Goal: Find specific page/section: Find specific page/section

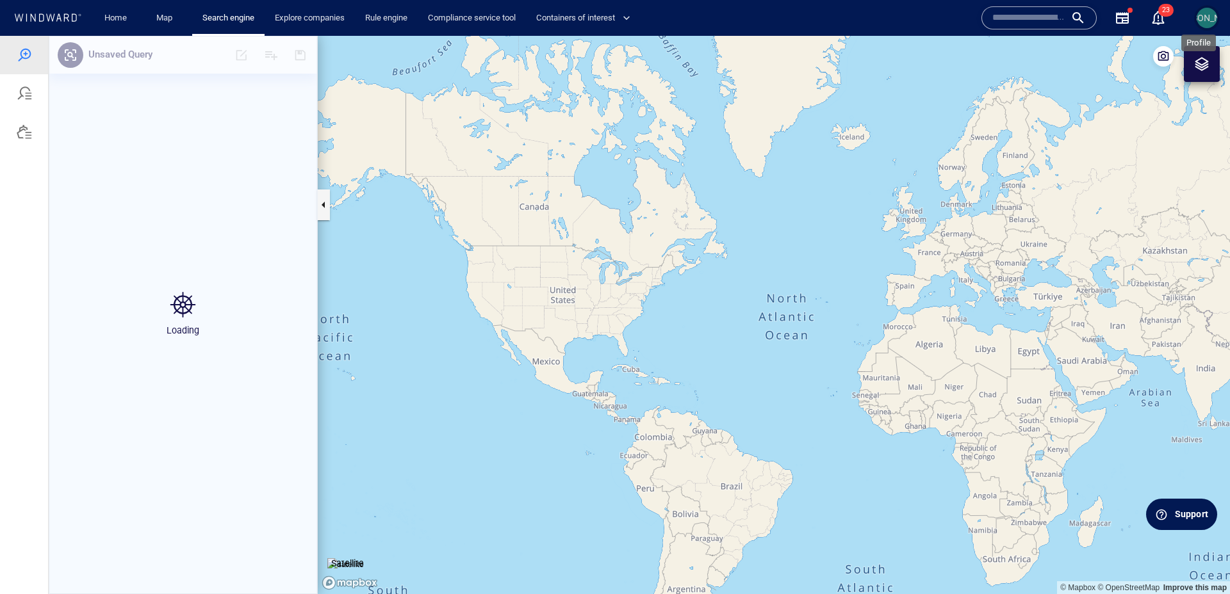
click at [1212, 17] on span "[PERSON_NAME]" at bounding box center [1207, 18] width 69 height 10
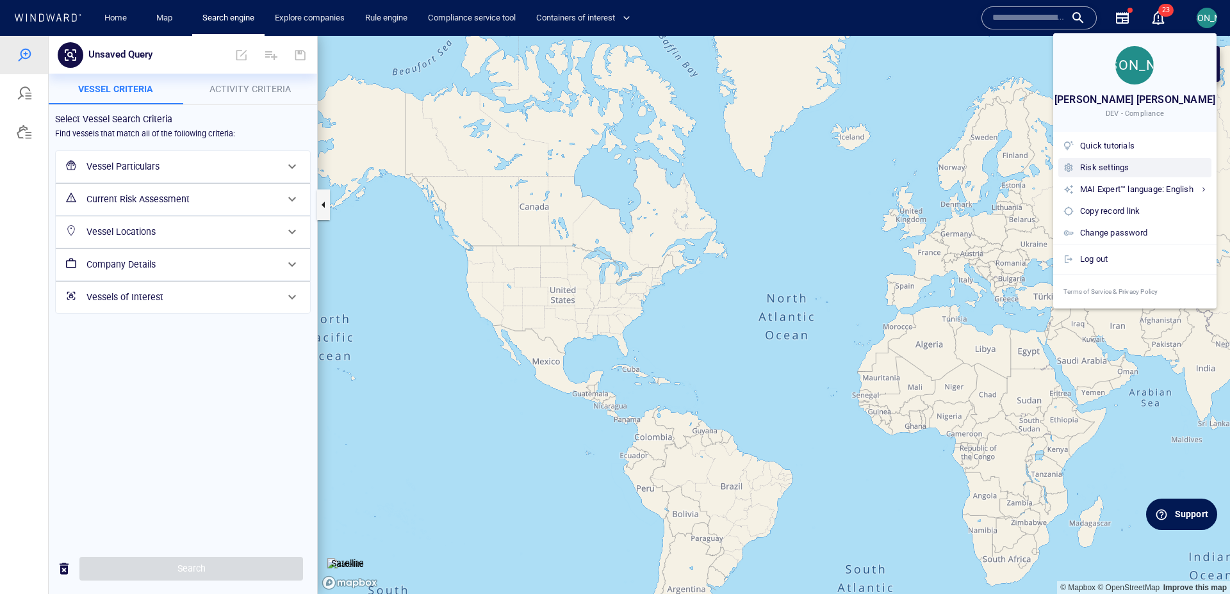
click at [1101, 161] on div "Risk settings" at bounding box center [1143, 168] width 126 height 14
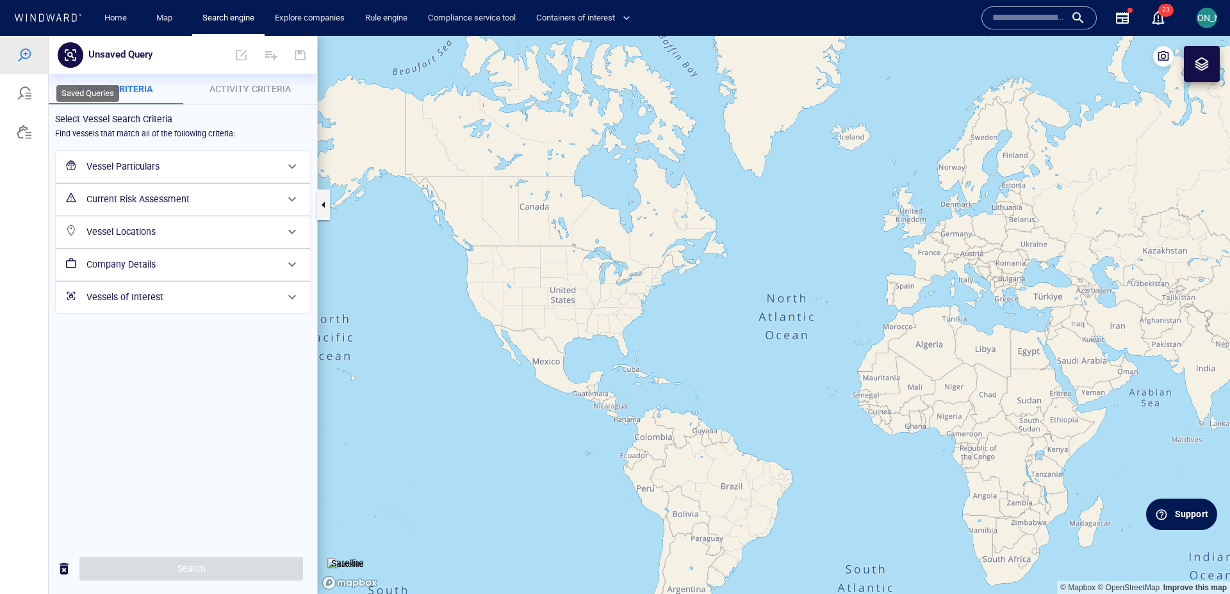
click at [15, 97] on div at bounding box center [24, 93] width 48 height 38
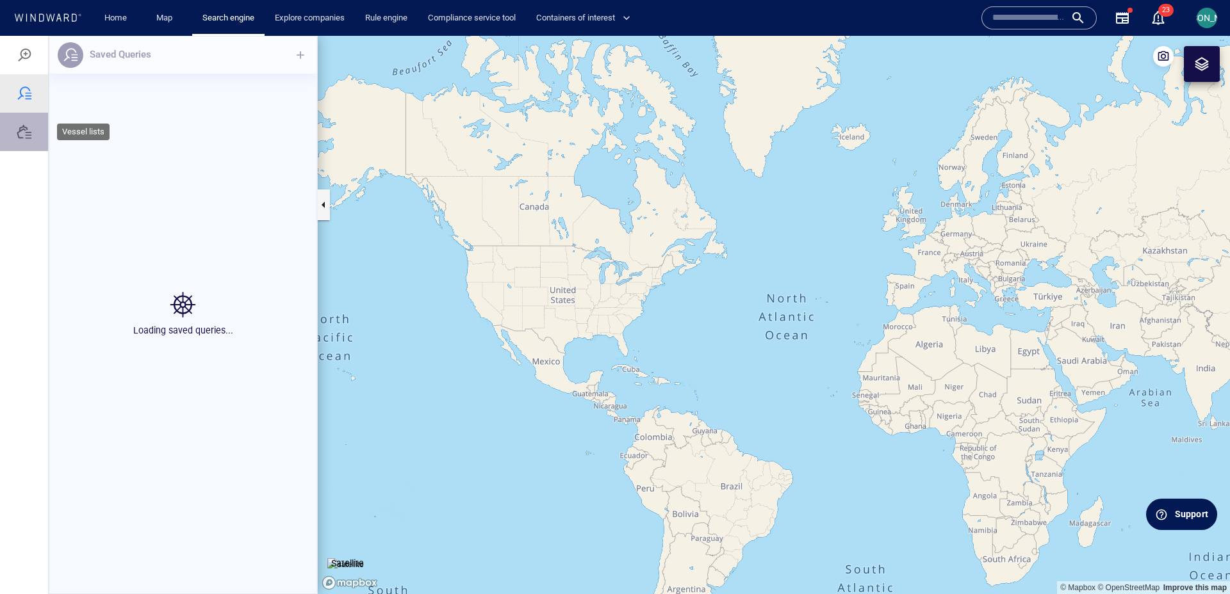
click at [18, 125] on div at bounding box center [24, 131] width 15 height 15
